Goal: Task Accomplishment & Management: Complete application form

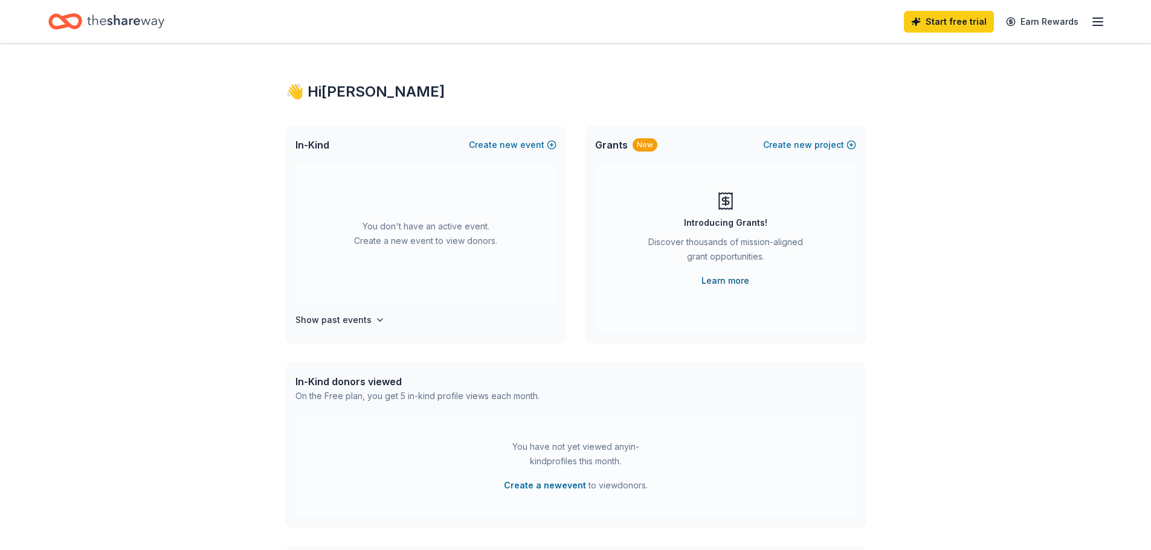
scroll to position [60, 0]
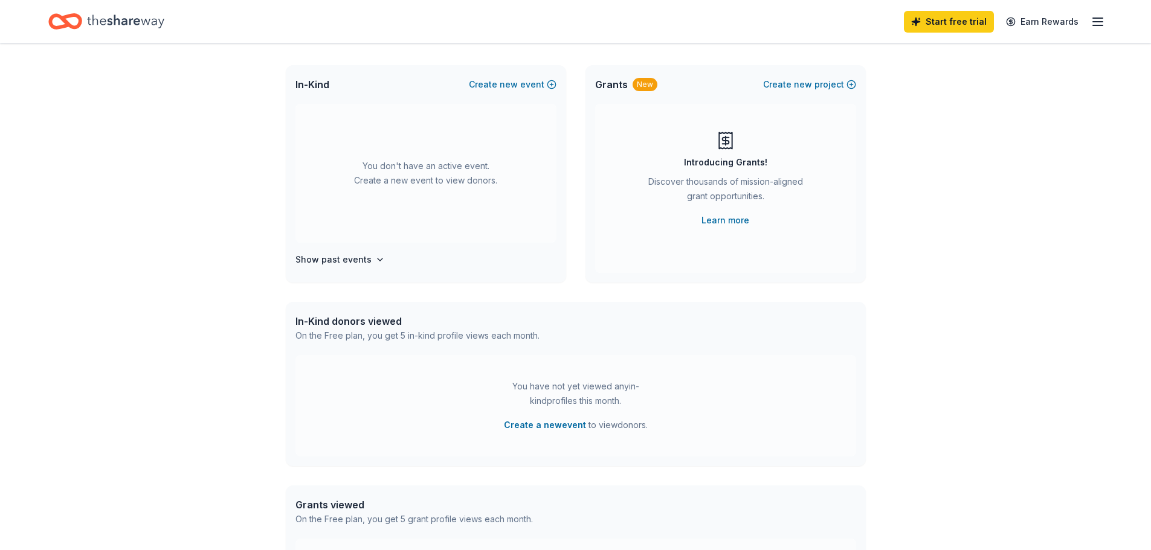
click at [717, 205] on div "Discover thousands of mission-aligned grant opportunities." at bounding box center [725, 192] width 164 height 34
click at [724, 234] on div "Introducing Grants! Discover thousands of mission-aligned grant opportunities. …" at bounding box center [725, 188] width 261 height 169
click at [723, 227] on link "Learn more" at bounding box center [725, 220] width 48 height 14
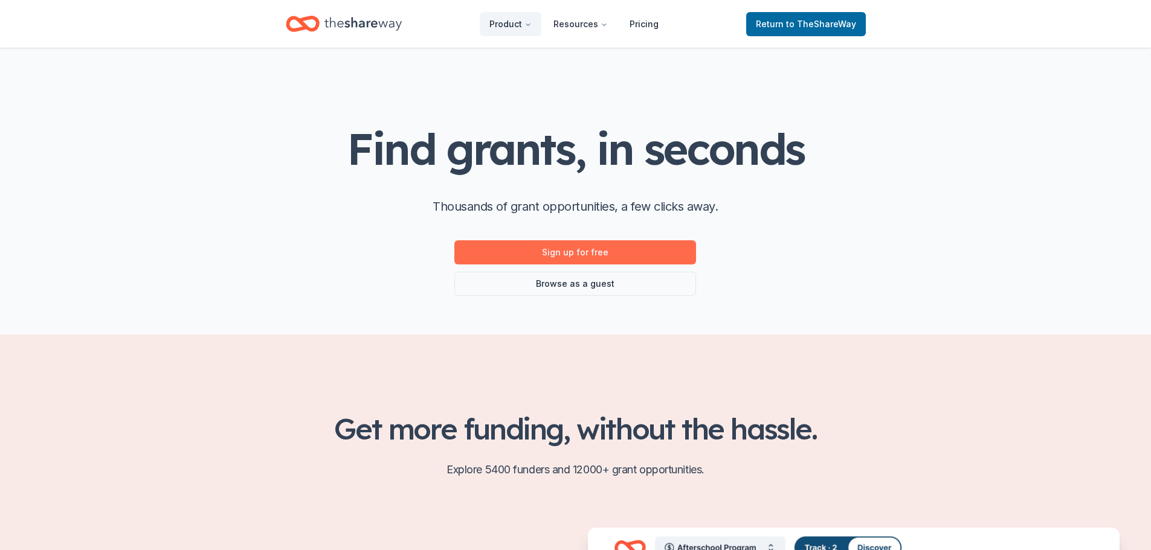
click at [545, 252] on link "Sign up for free" at bounding box center [575, 252] width 242 height 24
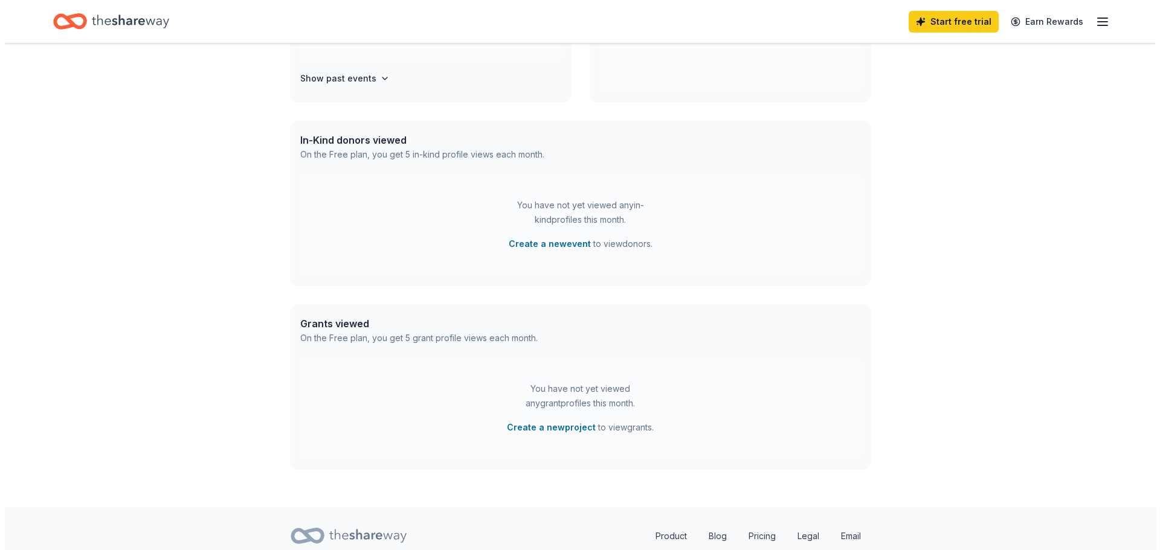
scroll to position [286, 0]
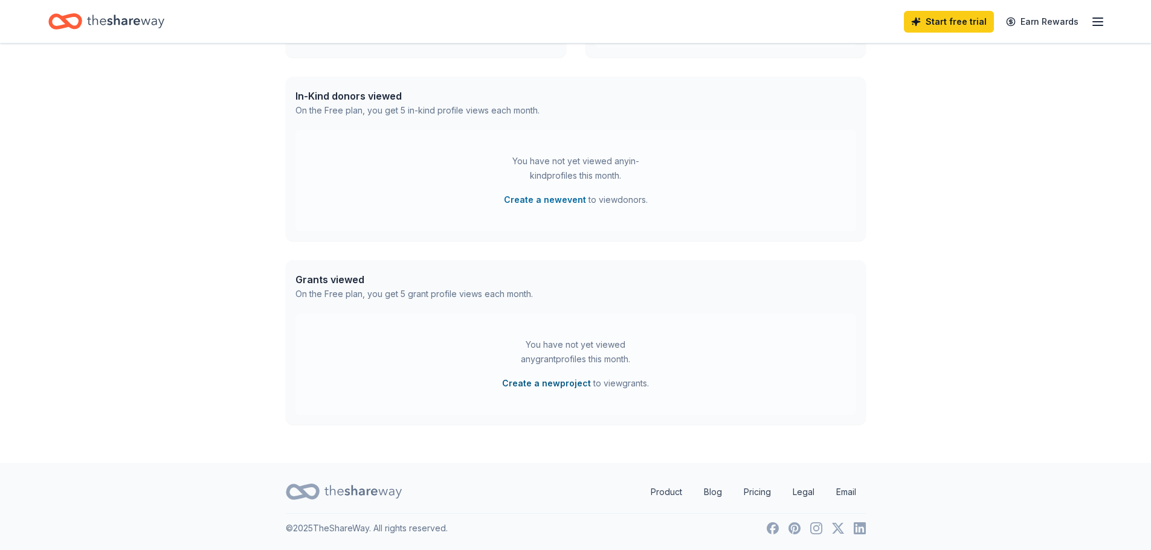
click at [551, 381] on button "Create a new project" at bounding box center [546, 383] width 89 height 14
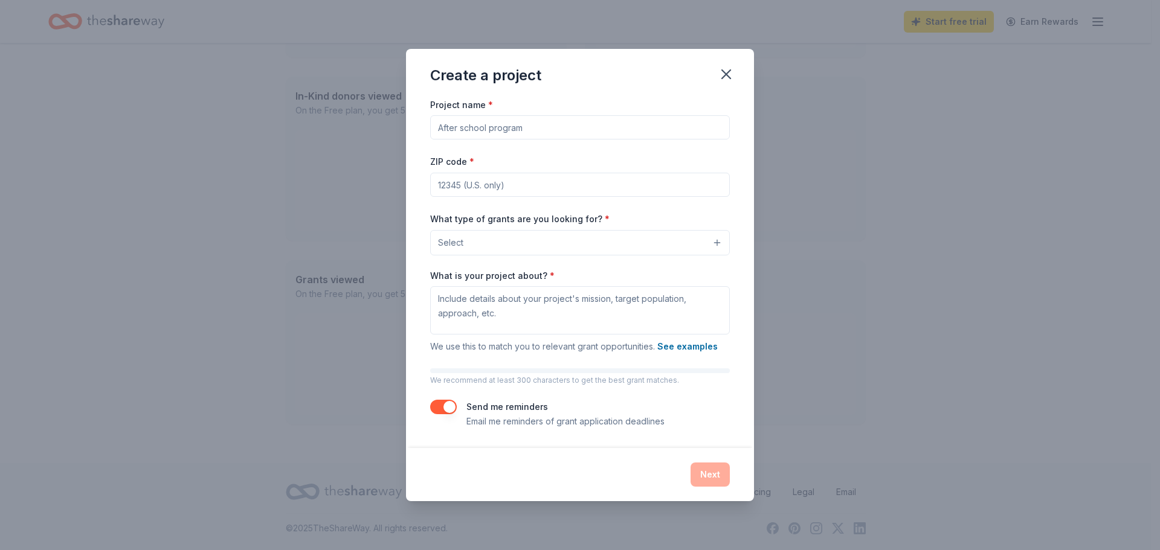
click at [553, 124] on input "Project name *" at bounding box center [580, 127] width 300 height 24
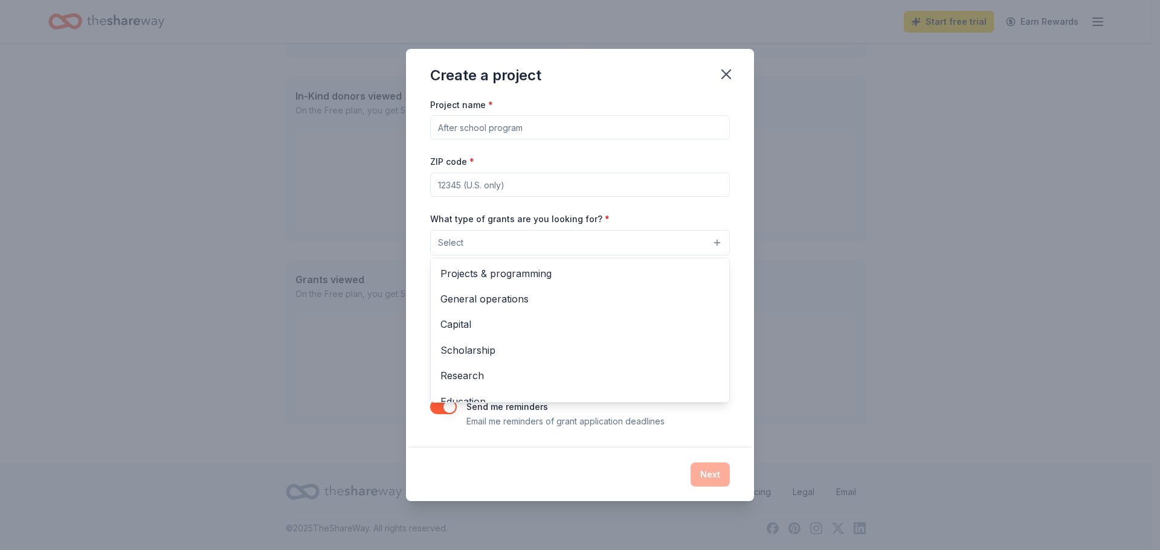
click at [561, 238] on button "Select" at bounding box center [580, 242] width 300 height 25
click at [522, 271] on span "Projects & programming" at bounding box center [579, 274] width 279 height 16
click at [613, 173] on div "Project name * ZIP code * What type of grants are you looking for? * Projects &…" at bounding box center [580, 263] width 300 height 333
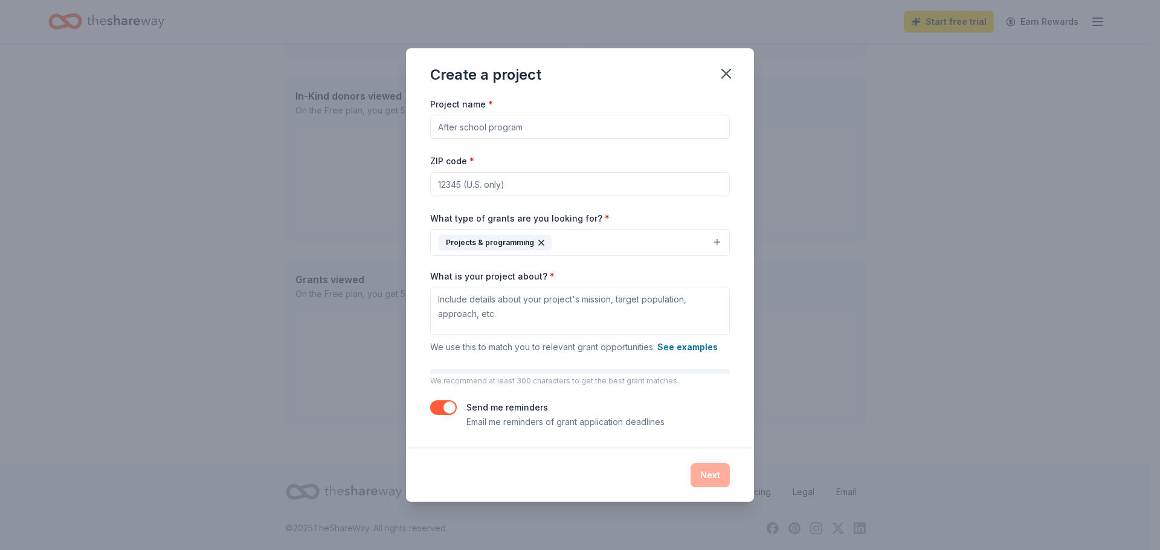
click at [612, 175] on input "ZIP code *" at bounding box center [580, 184] width 300 height 24
type input "10040"
click at [536, 120] on input "Project name *" at bounding box center [580, 127] width 300 height 24
type input "Podcast"
